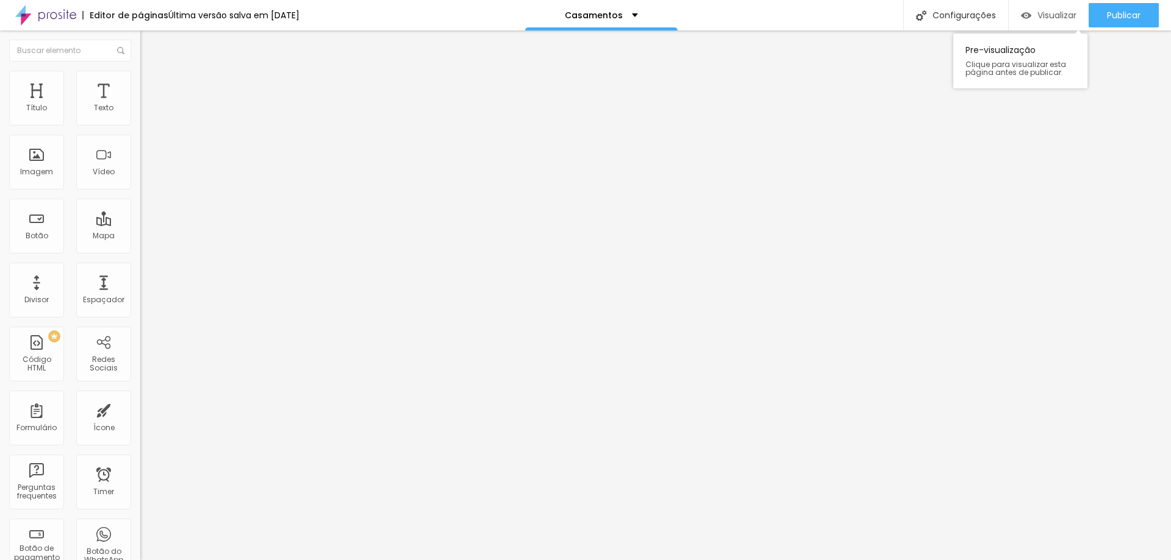
click at [1031, 15] on div "Visualizar" at bounding box center [1048, 15] width 55 height 10
click at [1116, 15] on span "Publicar" at bounding box center [1124, 15] width 34 height 10
click at [962, 11] on div "Configurações" at bounding box center [955, 15] width 105 height 30
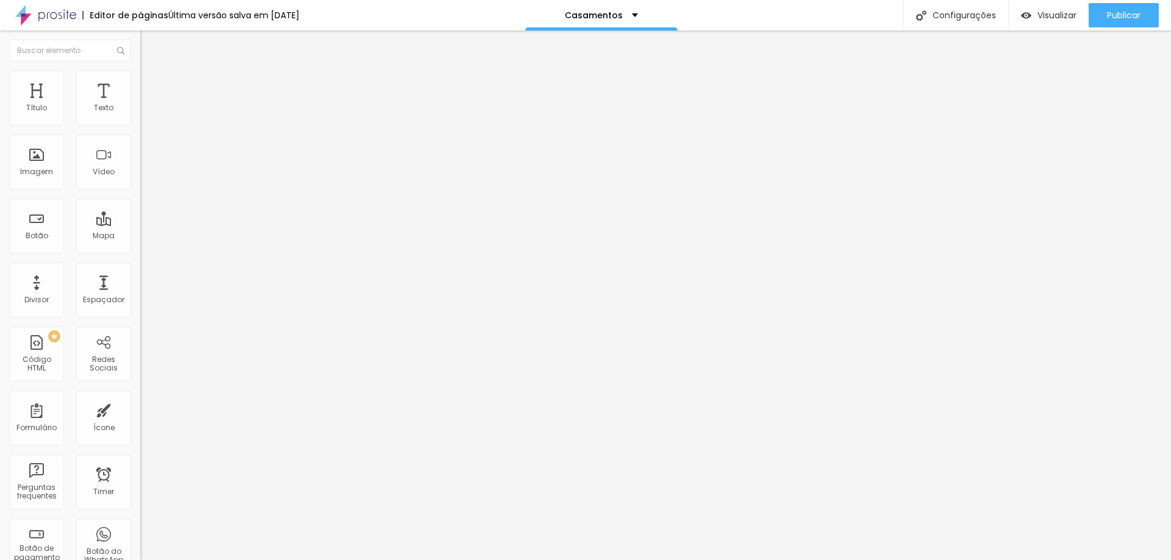
click at [140, 119] on img at bounding box center [144, 116] width 9 height 9
click at [140, 83] on li "Estilo" at bounding box center [210, 77] width 140 height 12
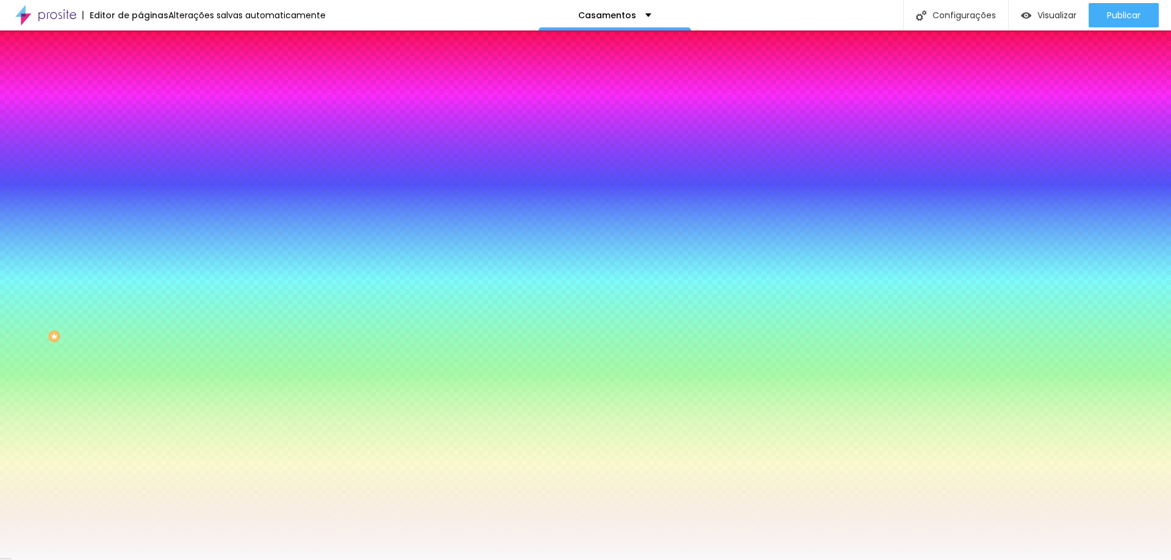
type input "2"
type input "30"
type input "2"
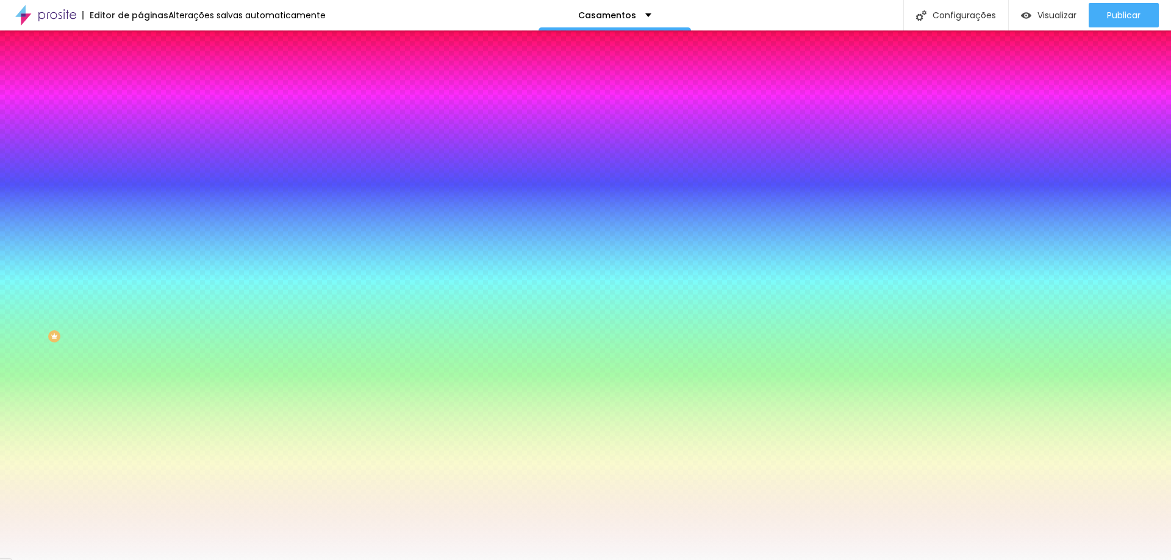
type input "2"
type input "0"
drag, startPoint x: 24, startPoint y: 150, endPoint x: 10, endPoint y: 143, distance: 16.1
click at [140, 270] on input "range" at bounding box center [179, 275] width 79 height 10
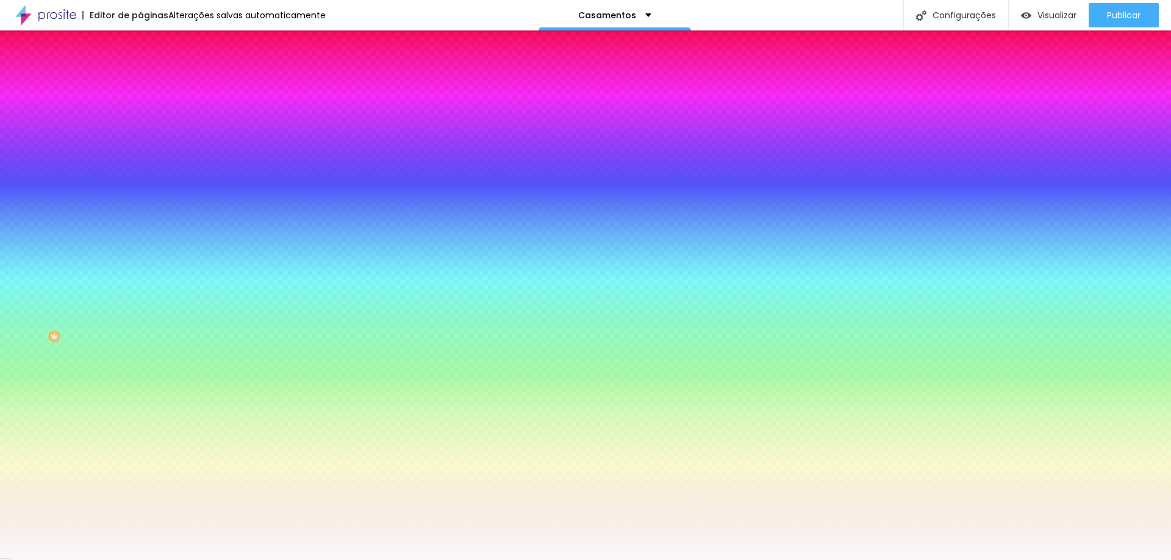
click at [140, 83] on img at bounding box center [145, 88] width 11 height 11
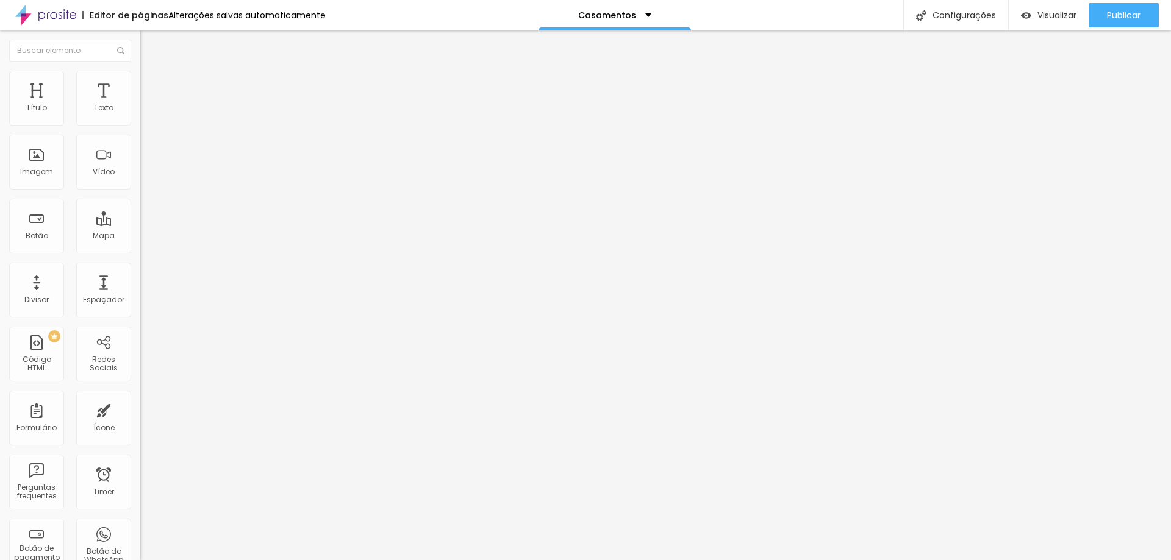
click at [149, 49] on img "button" at bounding box center [154, 45] width 10 height 10
click at [140, 105] on span "Trocar imagem" at bounding box center [173, 100] width 66 height 10
click at [140, 126] on img at bounding box center [143, 124] width 7 height 7
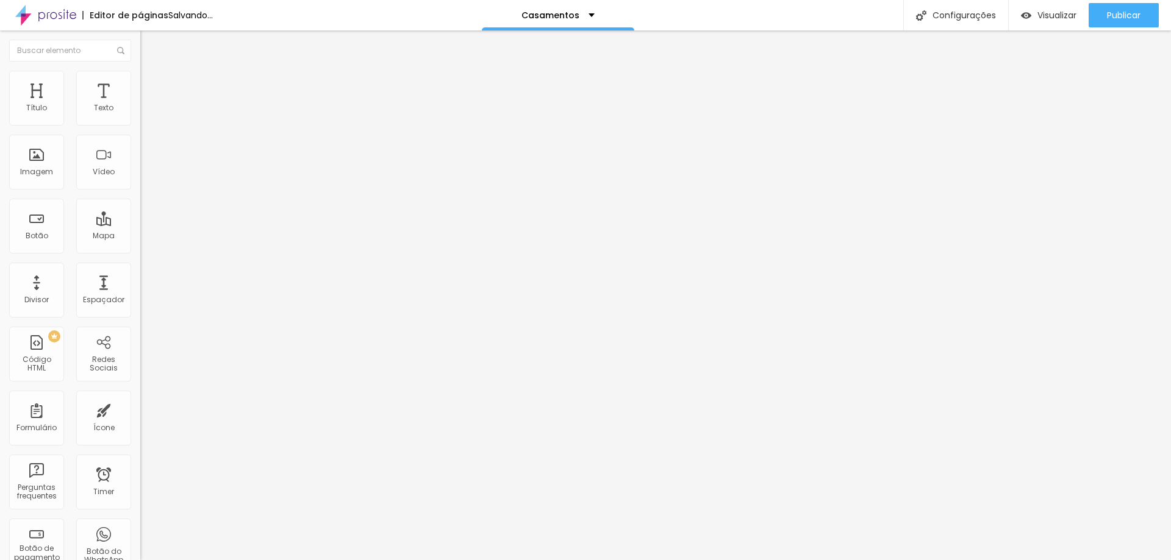
click at [140, 126] on img at bounding box center [143, 124] width 7 height 7
click at [140, 121] on div "Memorias em Arte" at bounding box center [210, 110] width 140 height 21
type input "Mini Wedding"
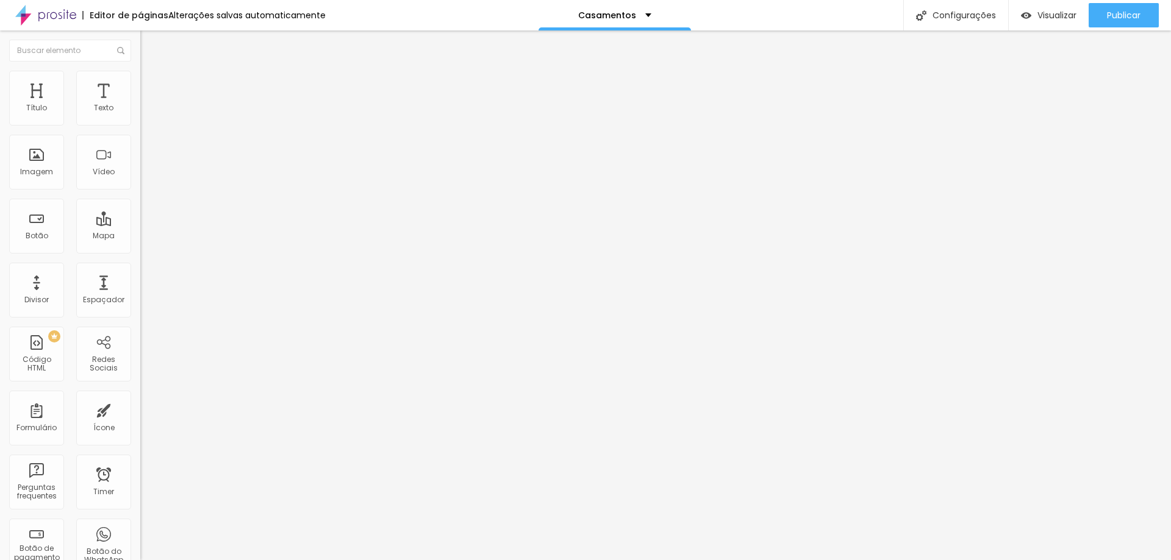
type input "R$ 2.800,00"
type textarea "Pacote Mini Wedding"
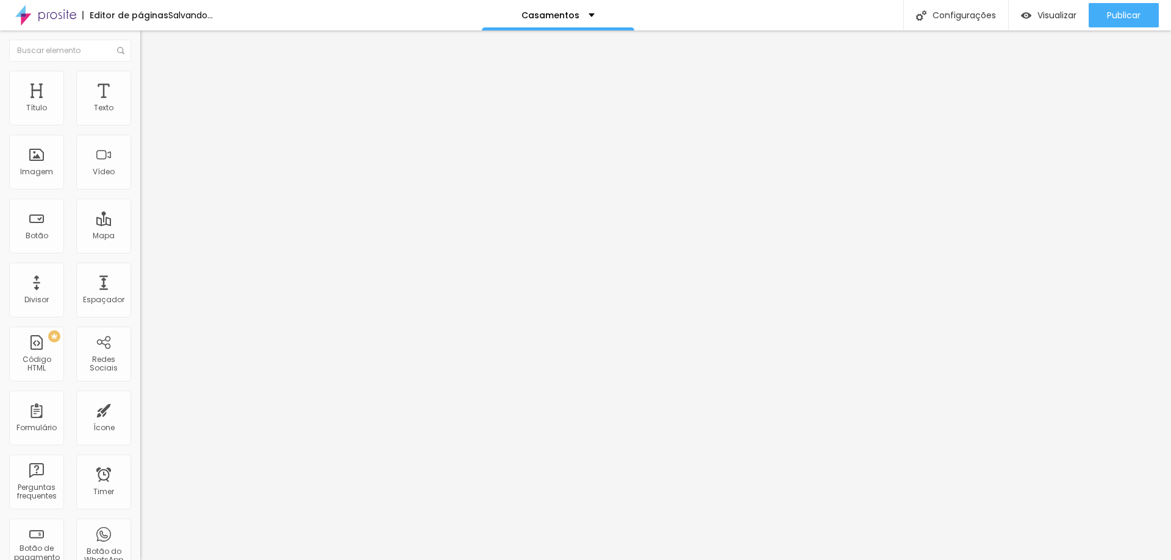
click at [140, 127] on img at bounding box center [143, 124] width 7 height 7
click at [140, 126] on img at bounding box center [143, 124] width 7 height 7
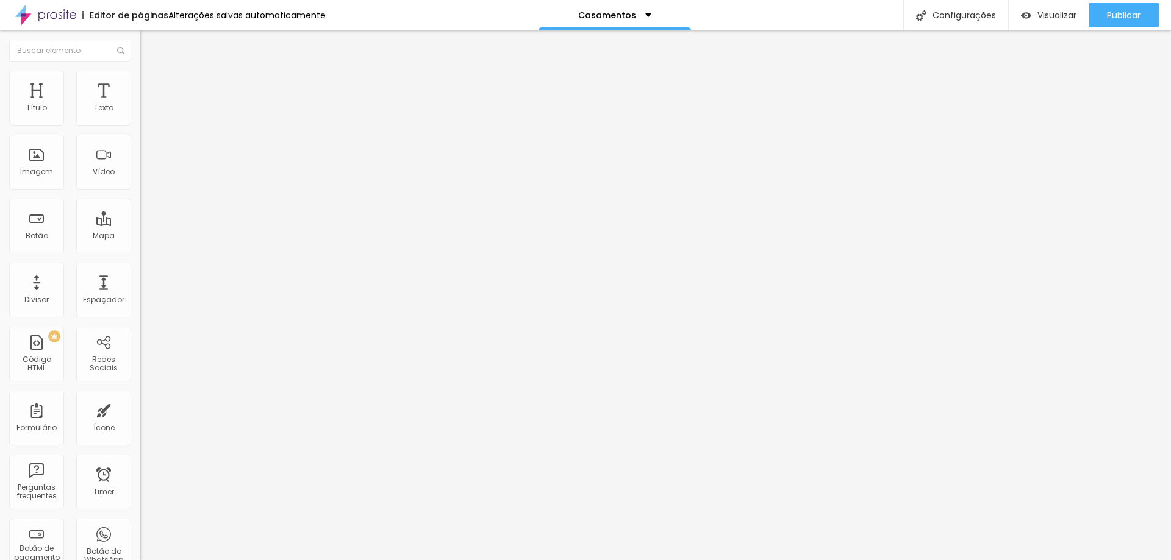
click at [1112, 10] on span "Publicar" at bounding box center [1124, 15] width 34 height 10
click at [140, 83] on li "Avançado" at bounding box center [210, 89] width 140 height 12
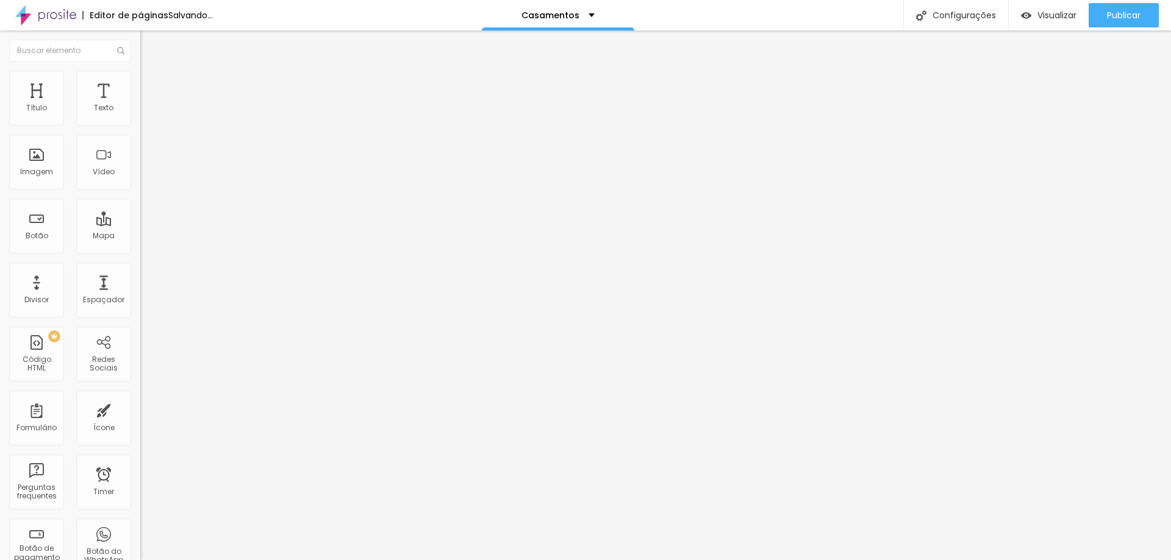
click at [140, 83] on li "Avançado" at bounding box center [210, 89] width 140 height 12
click at [140, 78] on img at bounding box center [145, 76] width 11 height 11
click at [140, 70] on img at bounding box center [145, 64] width 11 height 11
click at [140, 83] on img at bounding box center [145, 88] width 11 height 11
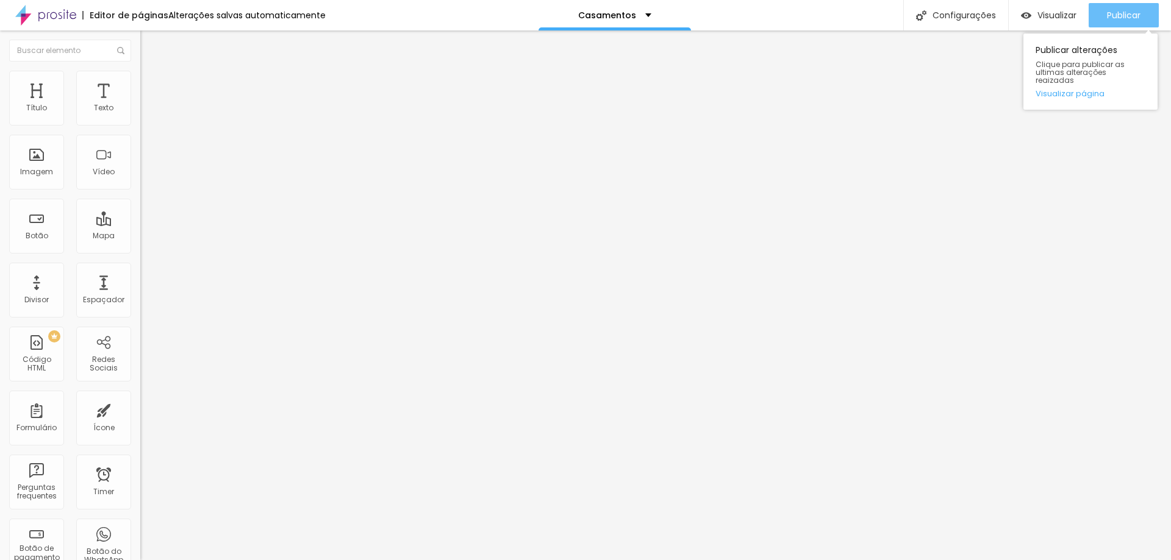
click at [1111, 13] on span "Publicar" at bounding box center [1124, 15] width 34 height 10
